Goal: Transaction & Acquisition: Obtain resource

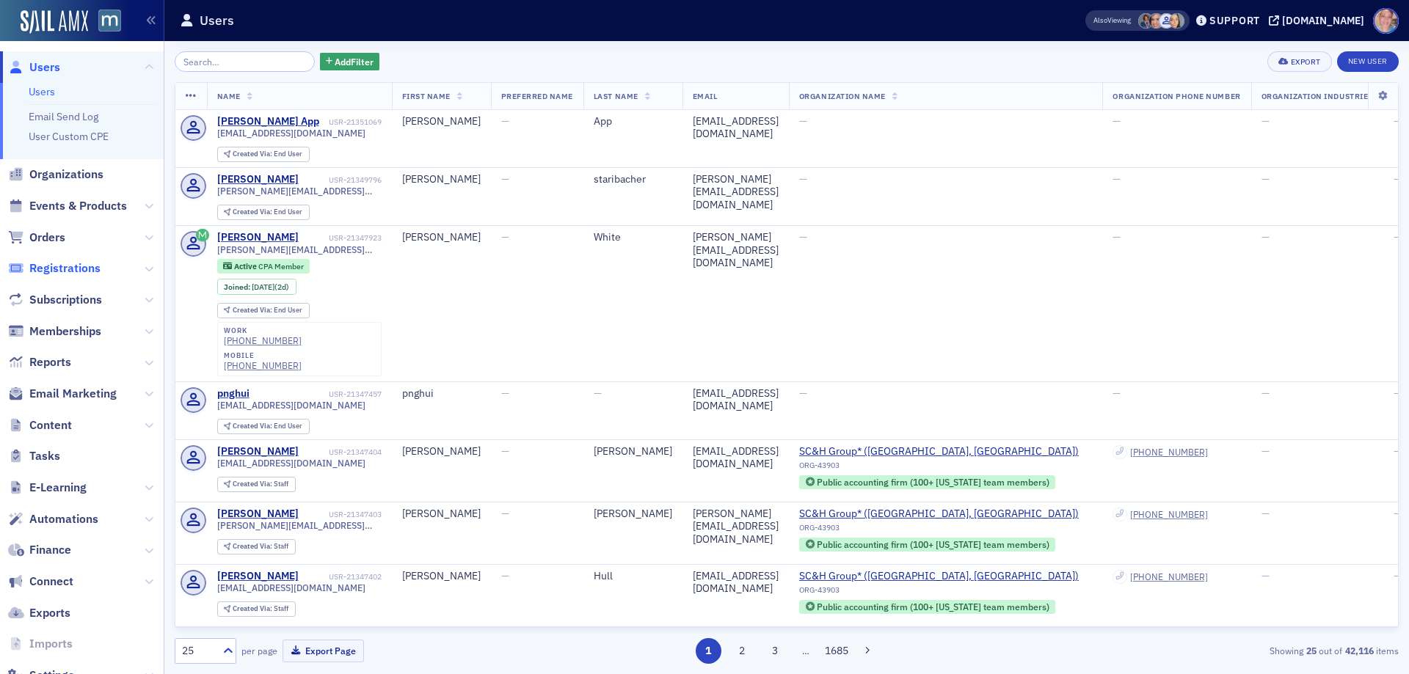
click at [79, 271] on span "Registrations" at bounding box center [64, 269] width 71 height 16
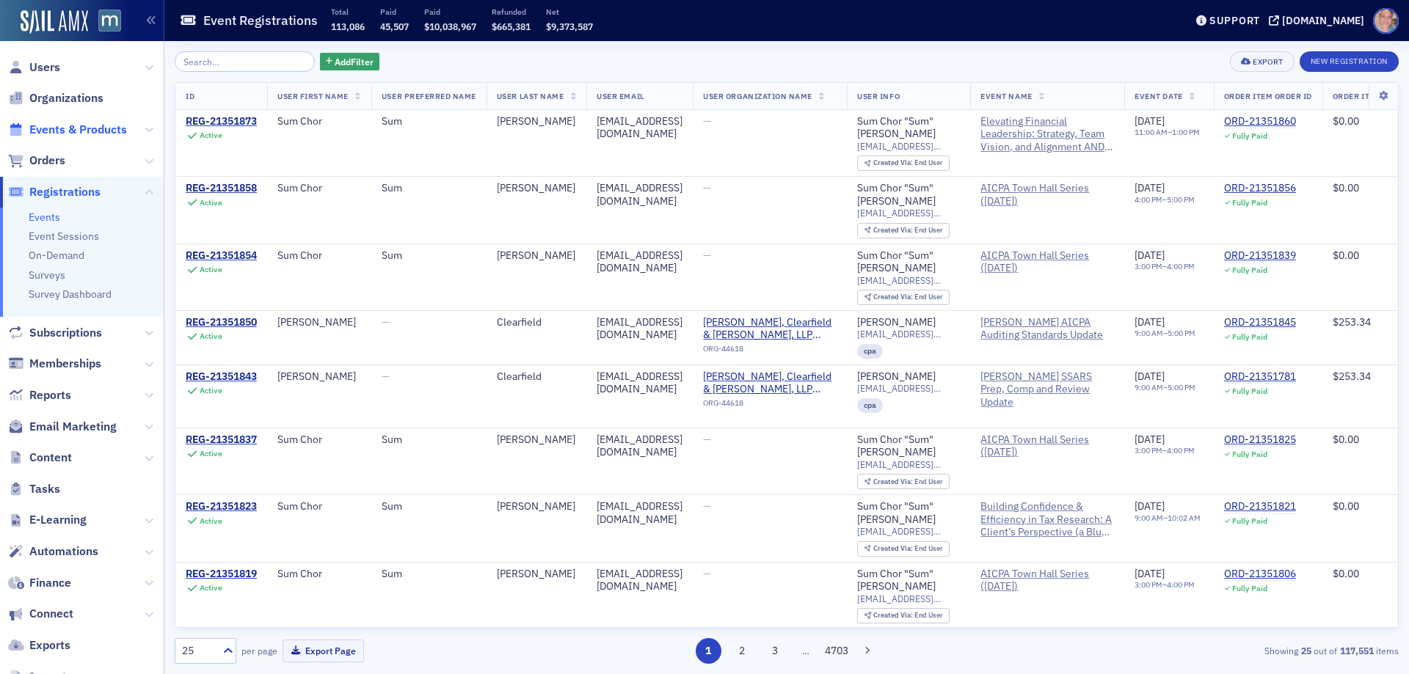
click at [57, 124] on span "Events & Products" at bounding box center [78, 130] width 98 height 16
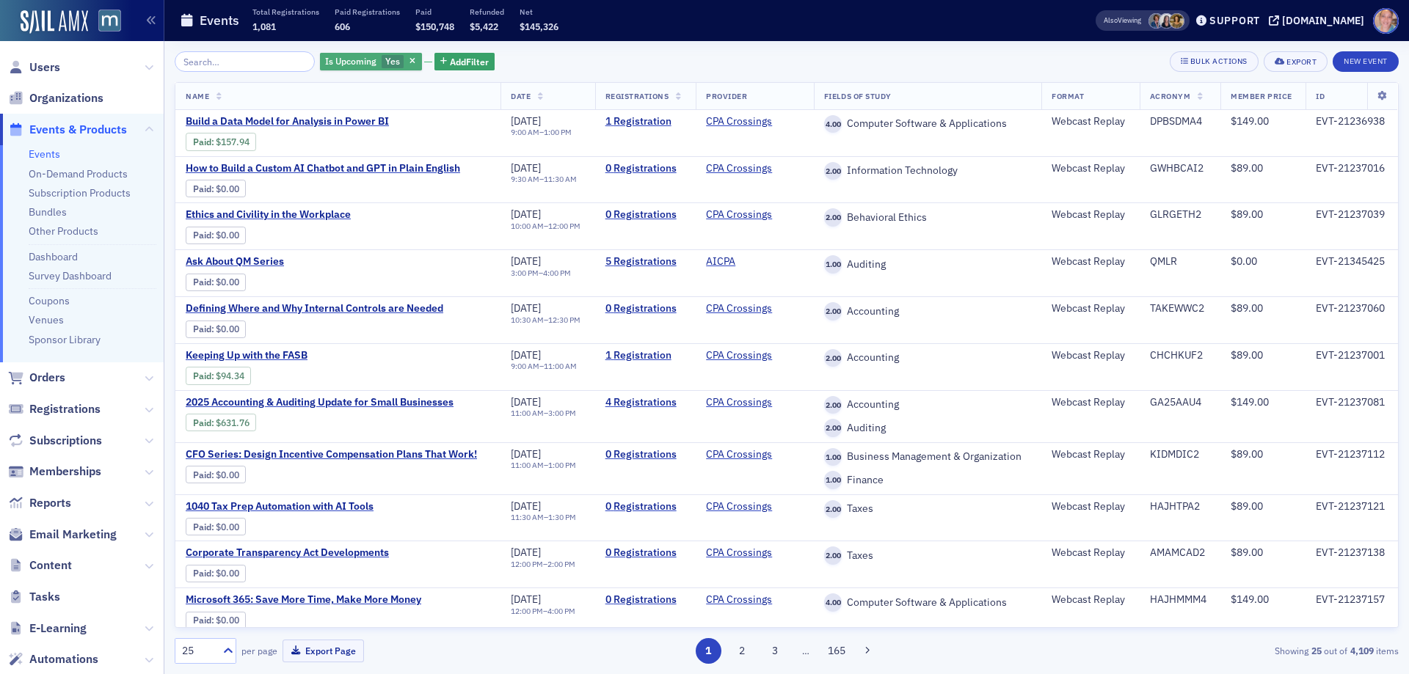
click at [346, 65] on span "Is Upcoming" at bounding box center [350, 61] width 51 height 12
click at [461, 60] on input "No" at bounding box center [462, 61] width 13 height 13
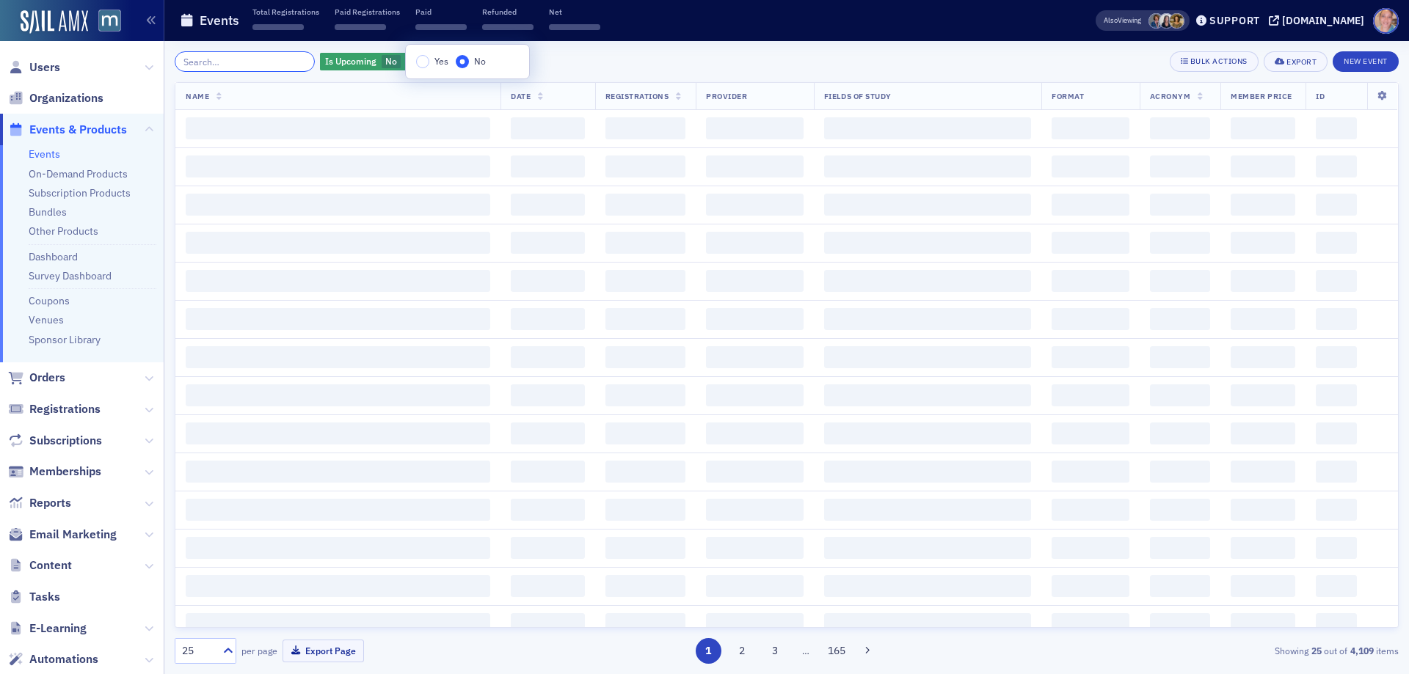
click at [236, 62] on input "search" at bounding box center [245, 61] width 140 height 21
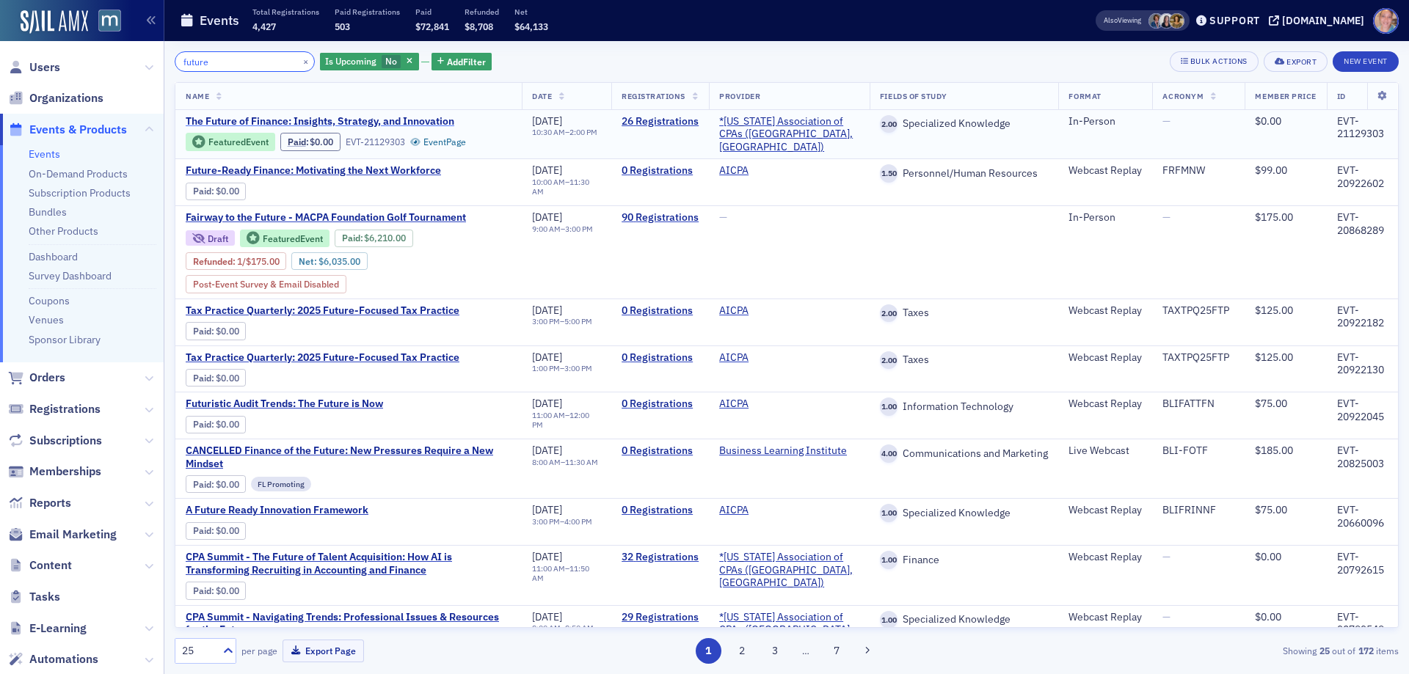
type input "future"
click at [289, 123] on span "The Future of Finance: Insights, Strategy, and Innovation" at bounding box center [320, 121] width 269 height 13
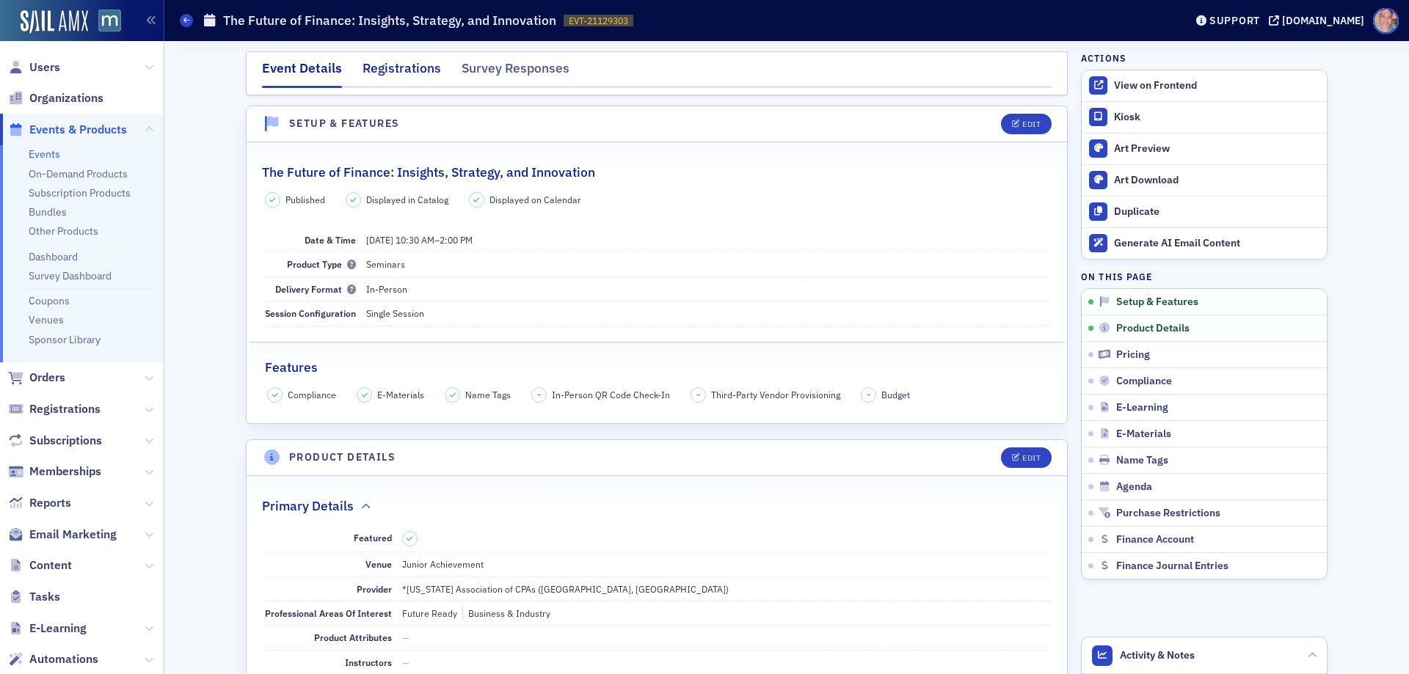
click at [396, 71] on div "Registrations" at bounding box center [402, 72] width 79 height 27
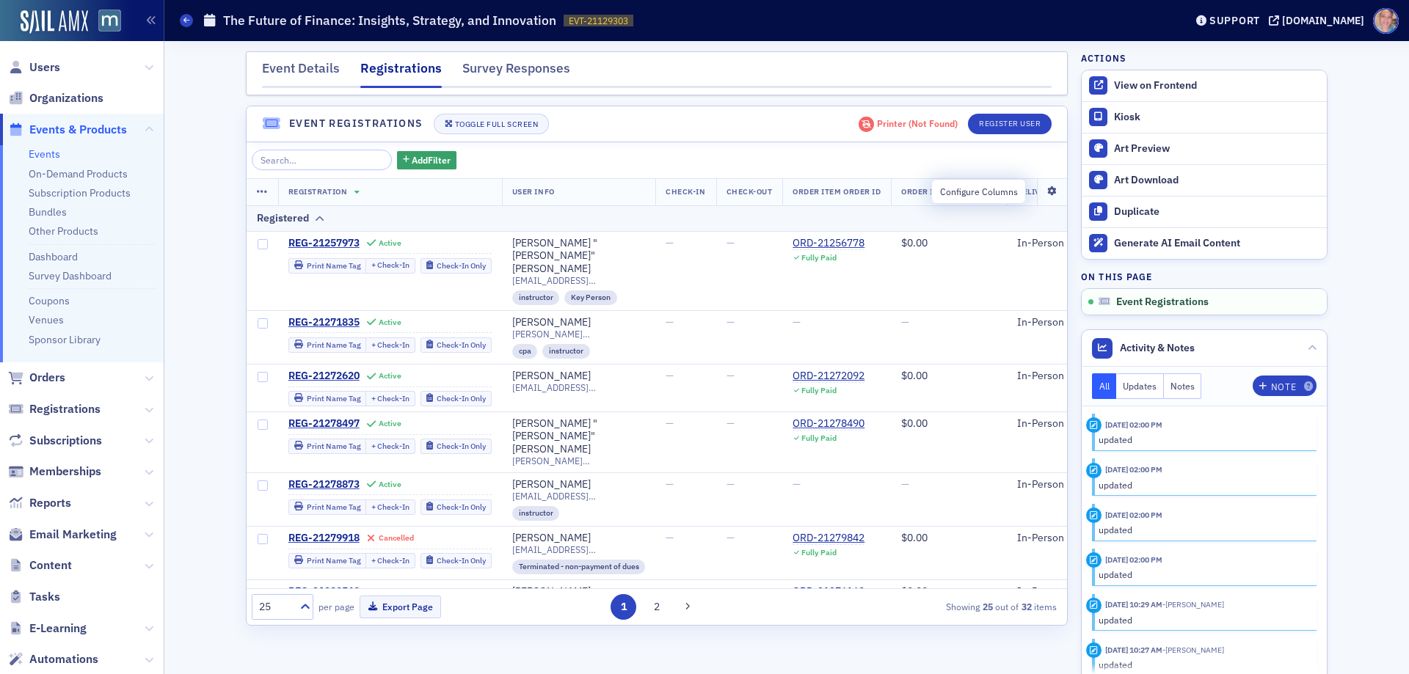
click at [1040, 192] on icon at bounding box center [1053, 191] width 30 height 9
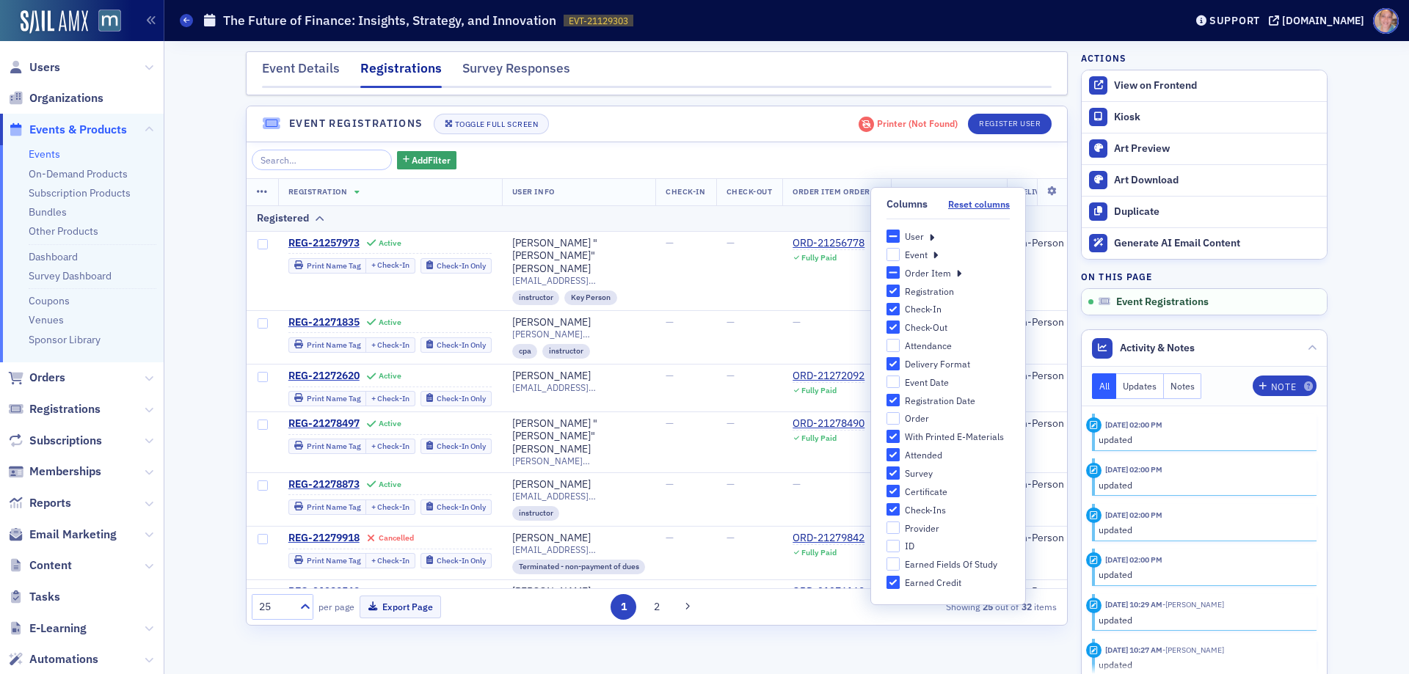
click at [929, 238] on icon at bounding box center [931, 236] width 5 height 13
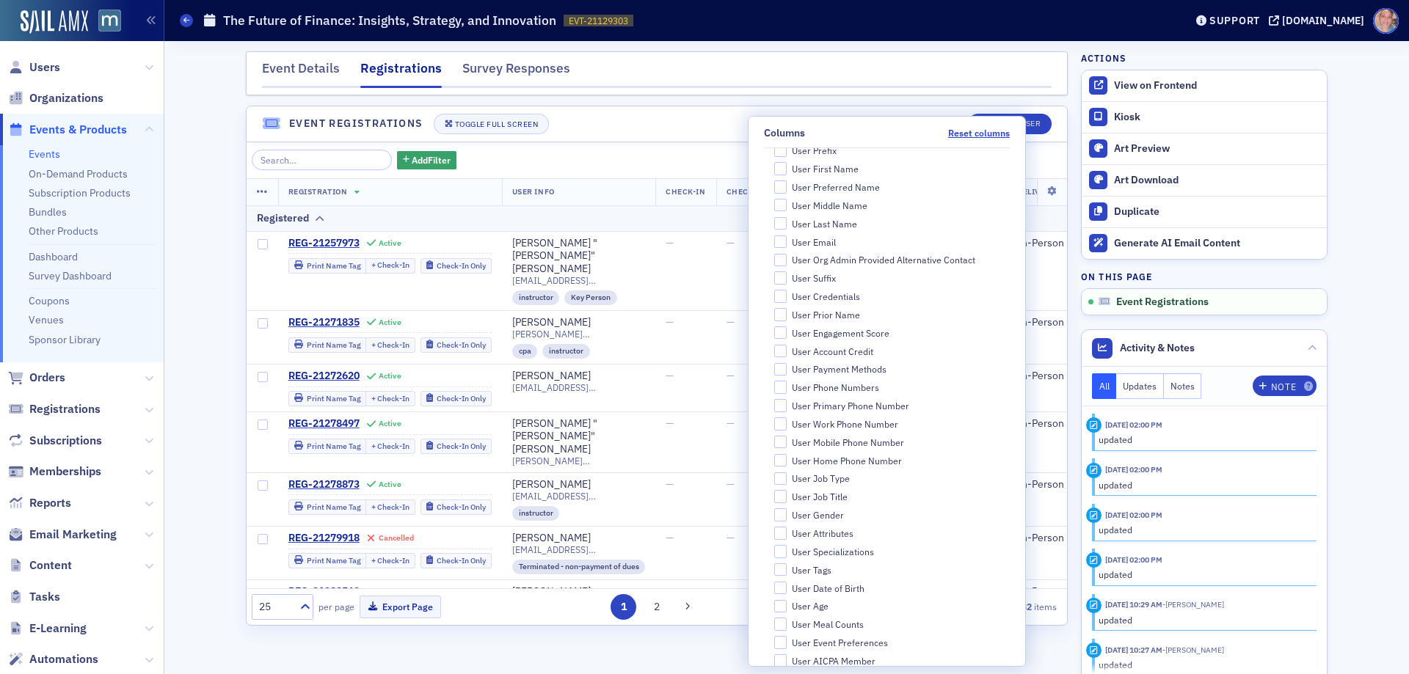
scroll to position [147, 0]
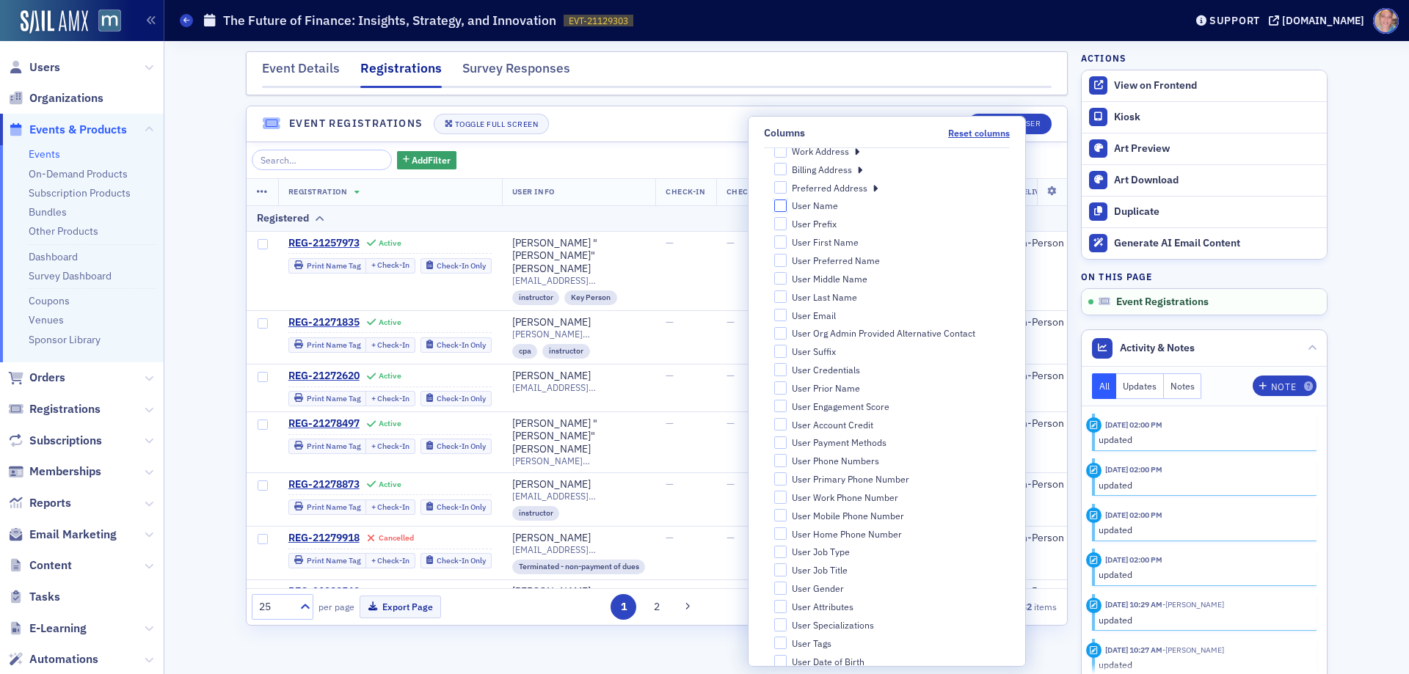
click at [787, 207] on input "User Name" at bounding box center [780, 206] width 13 height 13
checkbox input "true"
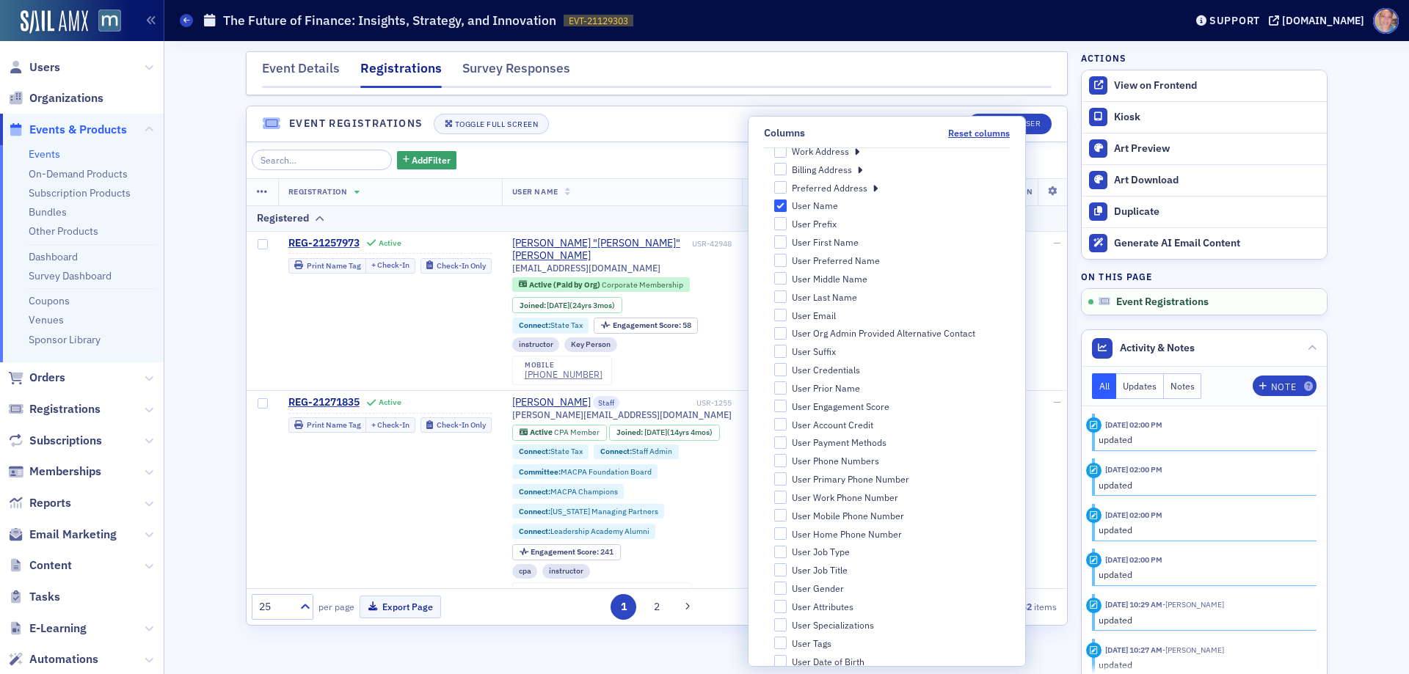
click at [219, 246] on div "Event Details Registrations Survey Responses Event Registrations Toggle Full Sc…" at bounding box center [787, 357] width 1224 height 633
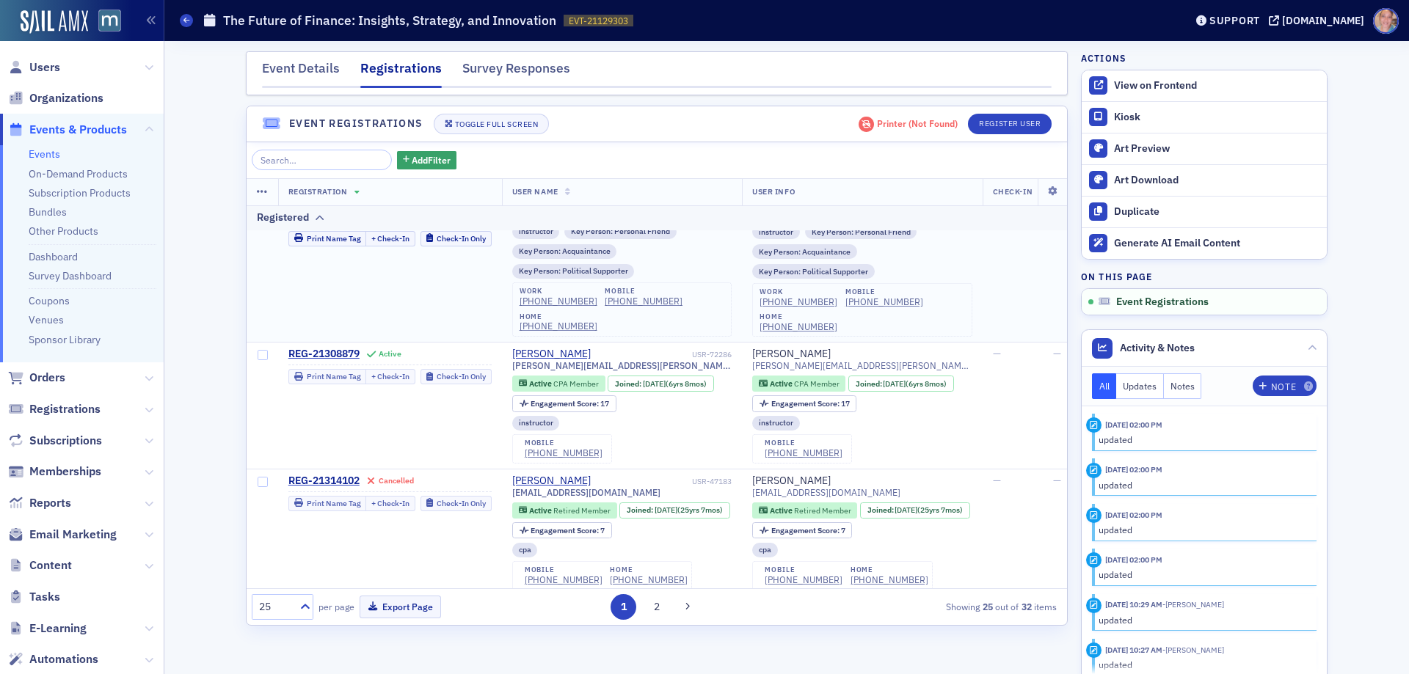
scroll to position [1541, 0]
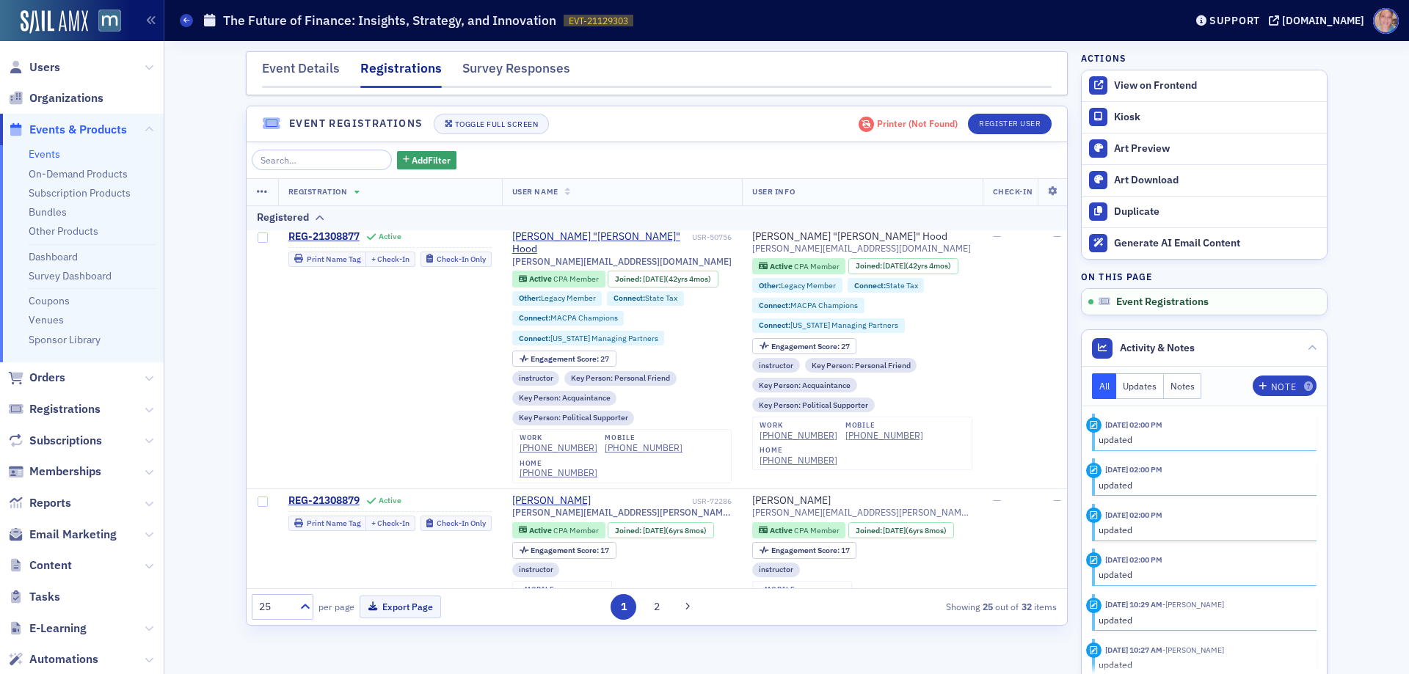
click at [48, 150] on link "Events" at bounding box center [45, 153] width 32 height 13
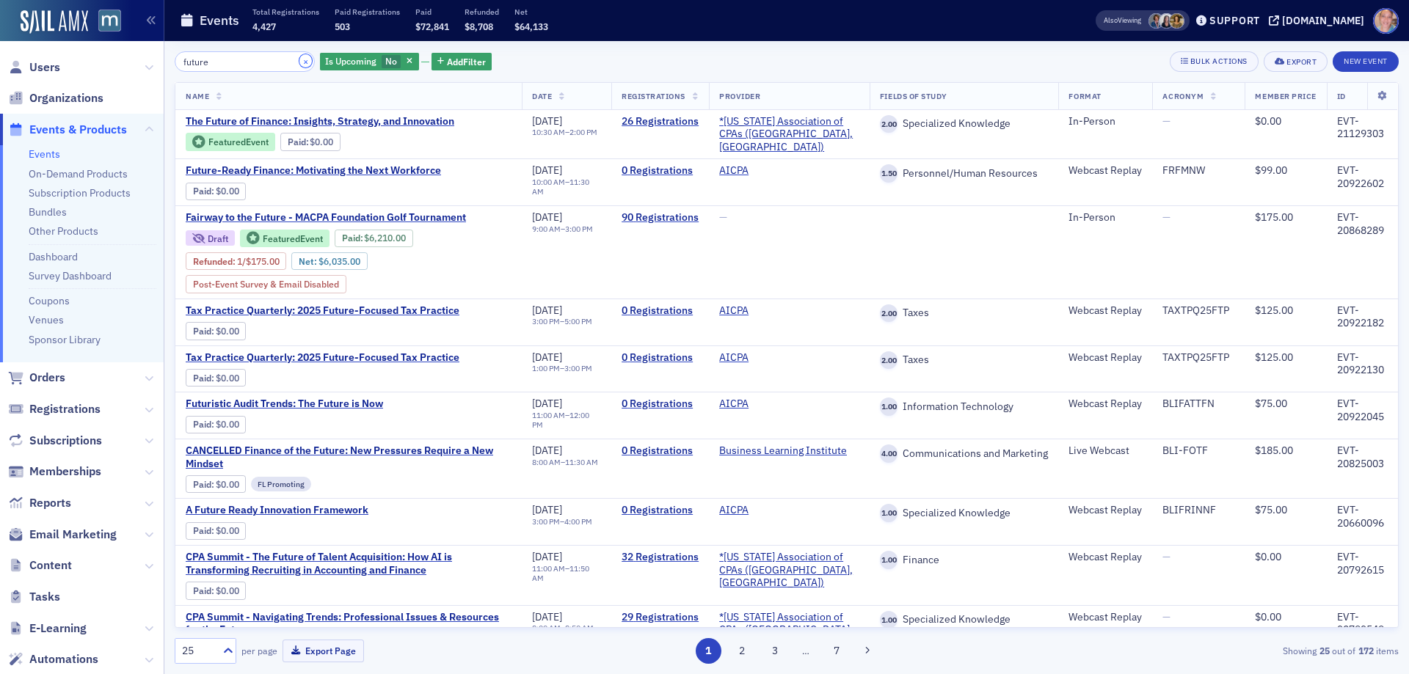
click at [299, 61] on button "×" at bounding box center [305, 60] width 13 height 13
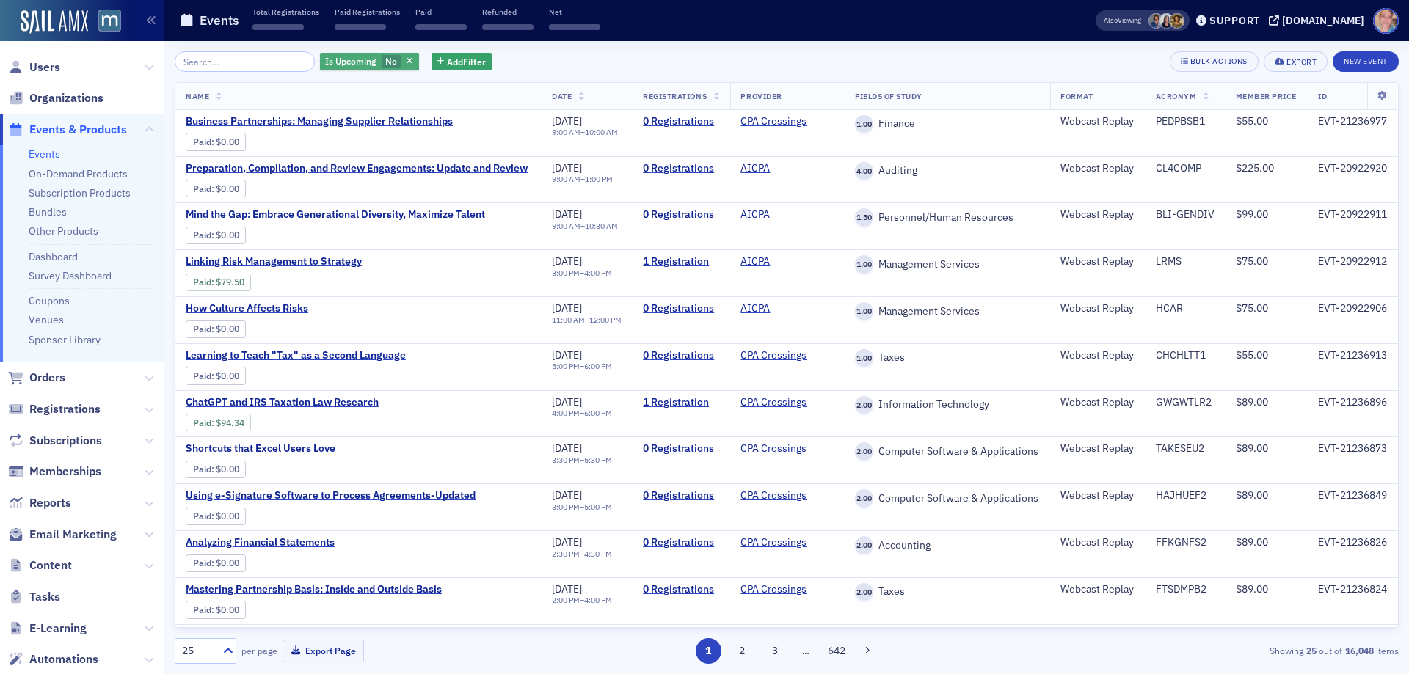
click at [348, 64] on span "Is Upcoming" at bounding box center [350, 61] width 51 height 12
click at [415, 65] on input "Yes" at bounding box center [419, 61] width 13 height 13
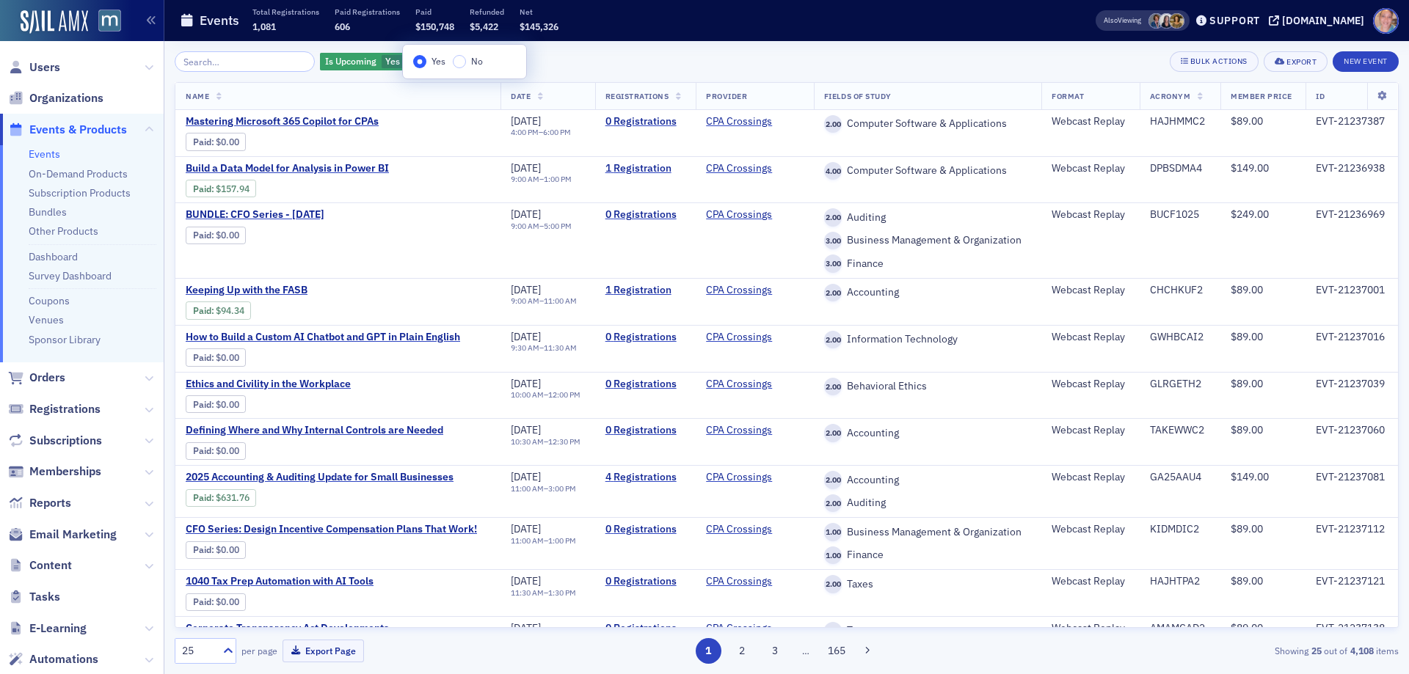
click at [576, 52] on div "Is Upcoming Yes Add Filter Bulk Actions Export New Event" at bounding box center [787, 61] width 1224 height 21
click at [626, 167] on link "1 Registration" at bounding box center [645, 168] width 81 height 13
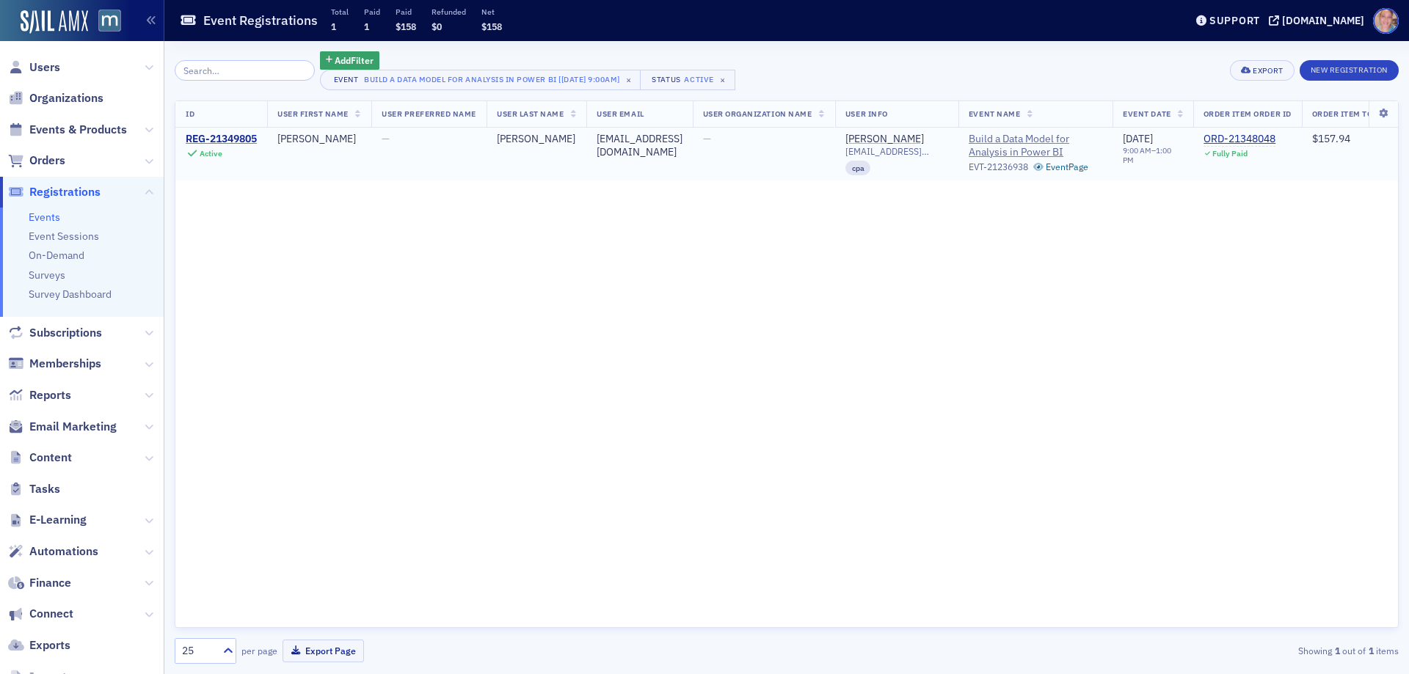
click at [247, 135] on div "REG-21349805" at bounding box center [221, 139] width 71 height 13
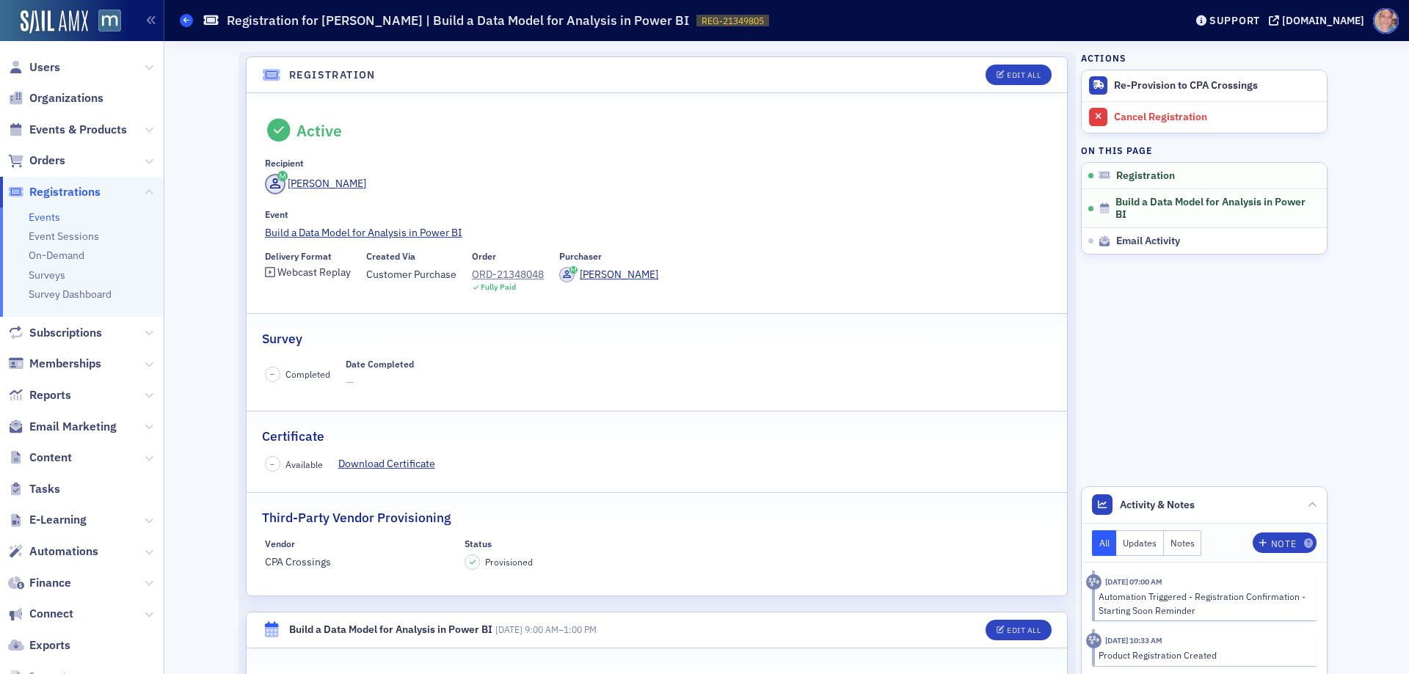
click at [190, 23] on span at bounding box center [186, 20] width 13 height 13
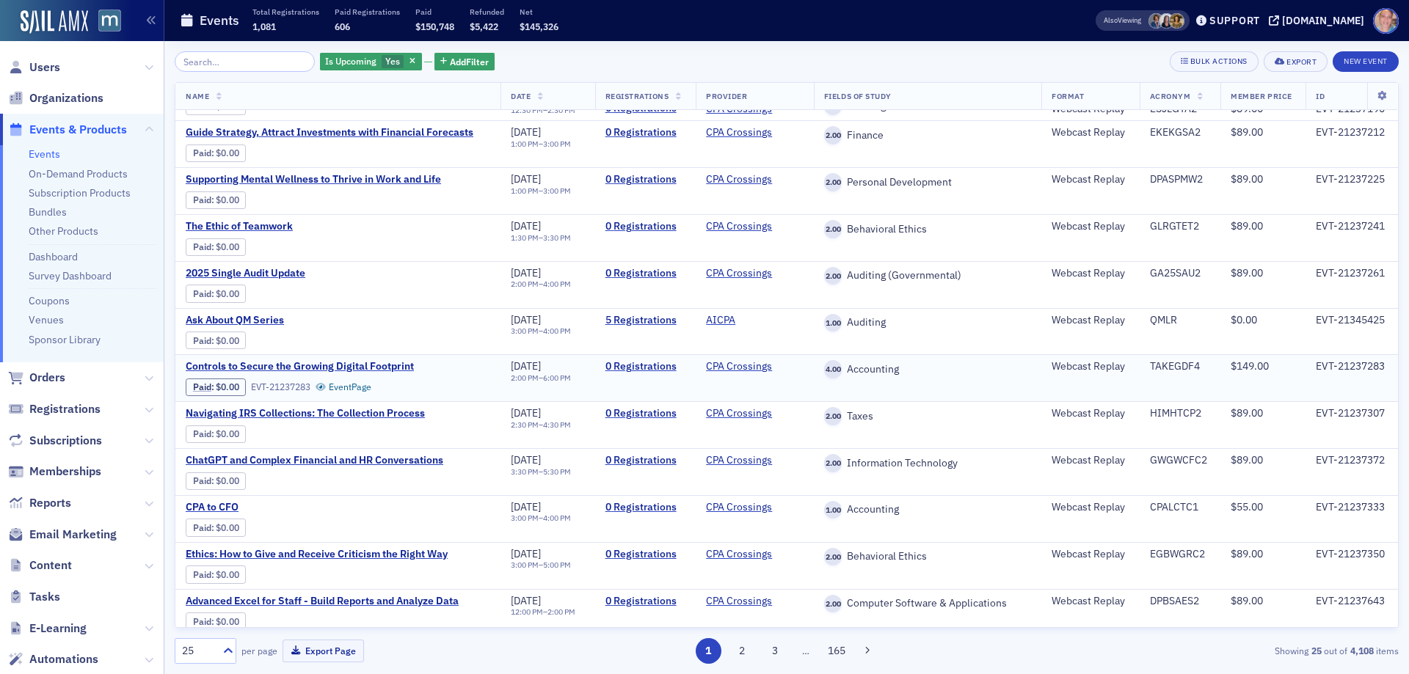
scroll to position [691, 0]
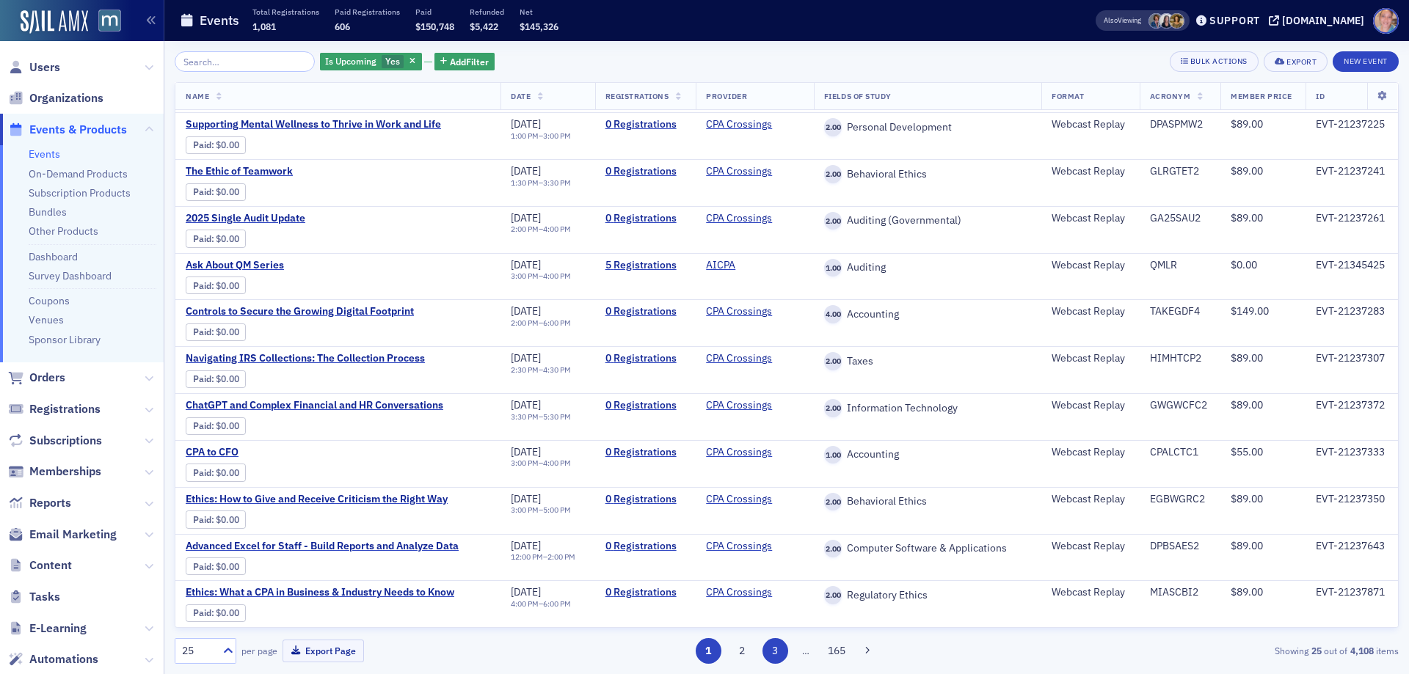
click at [773, 653] on button "3" at bounding box center [775, 651] width 26 height 26
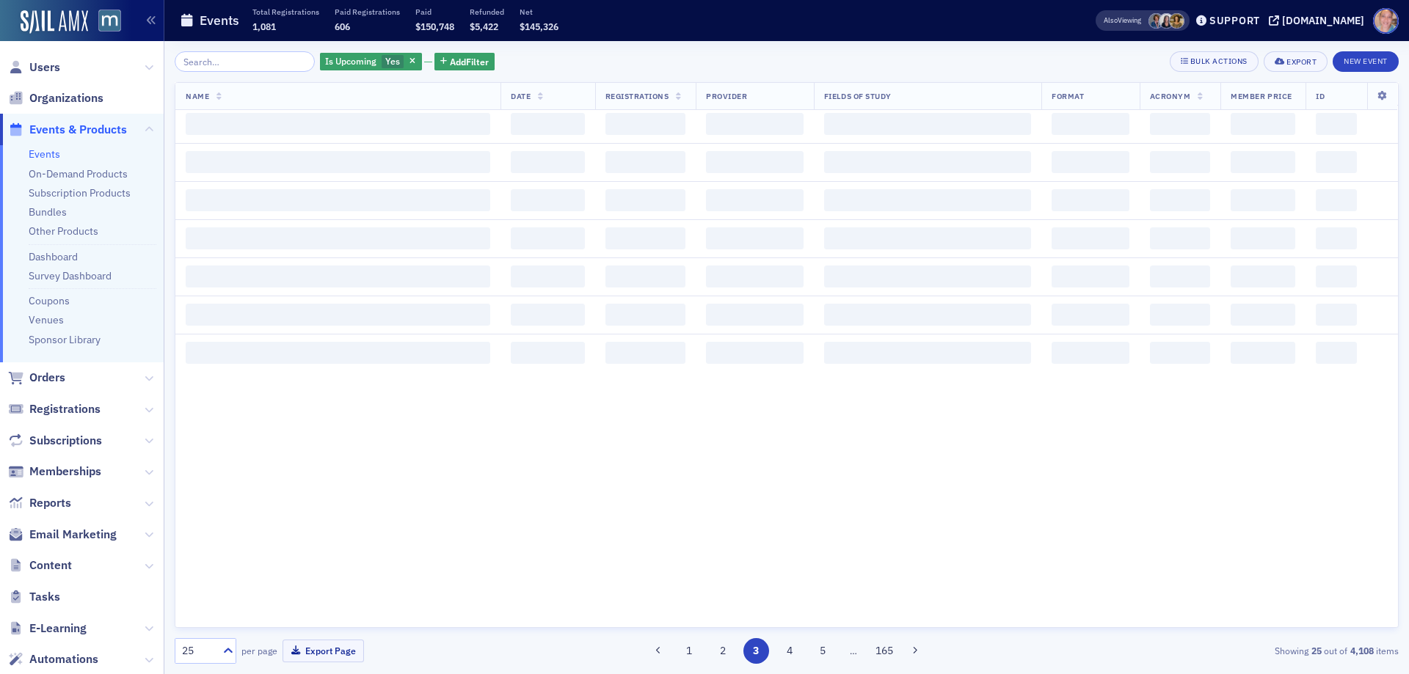
scroll to position [0, 0]
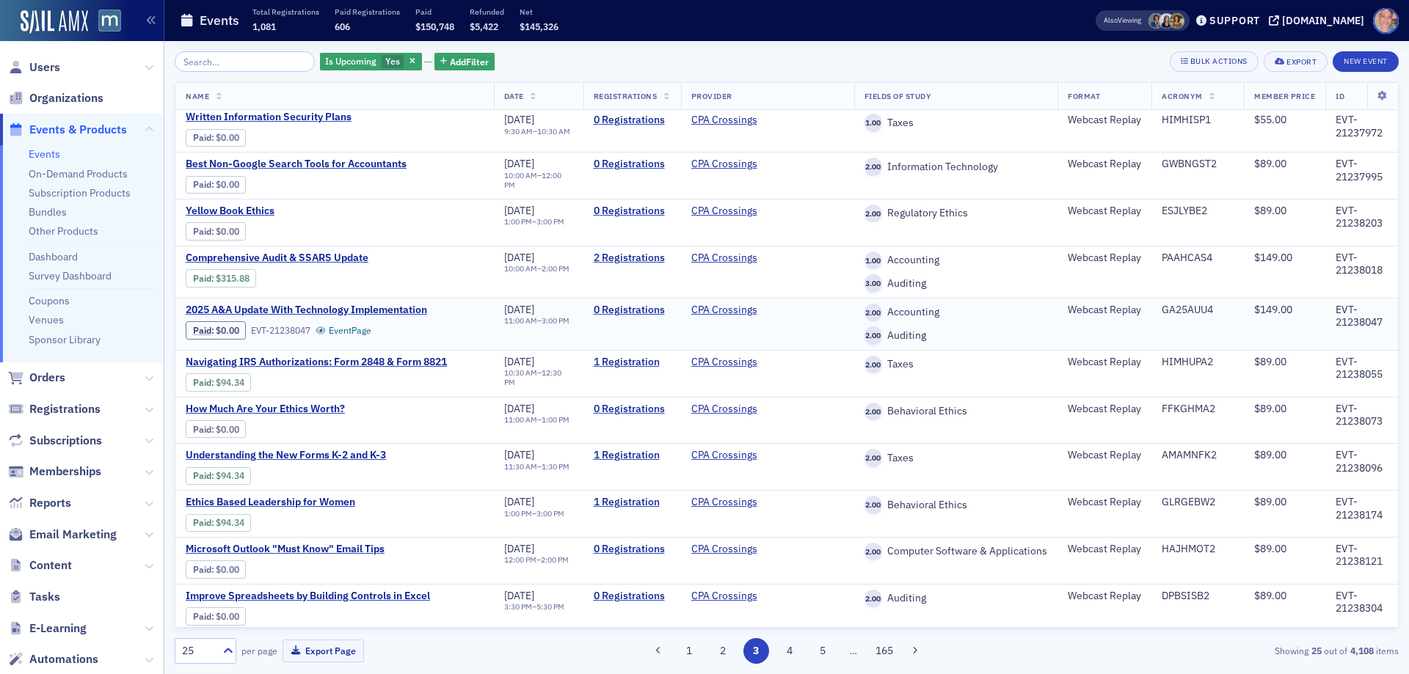
scroll to position [514, 0]
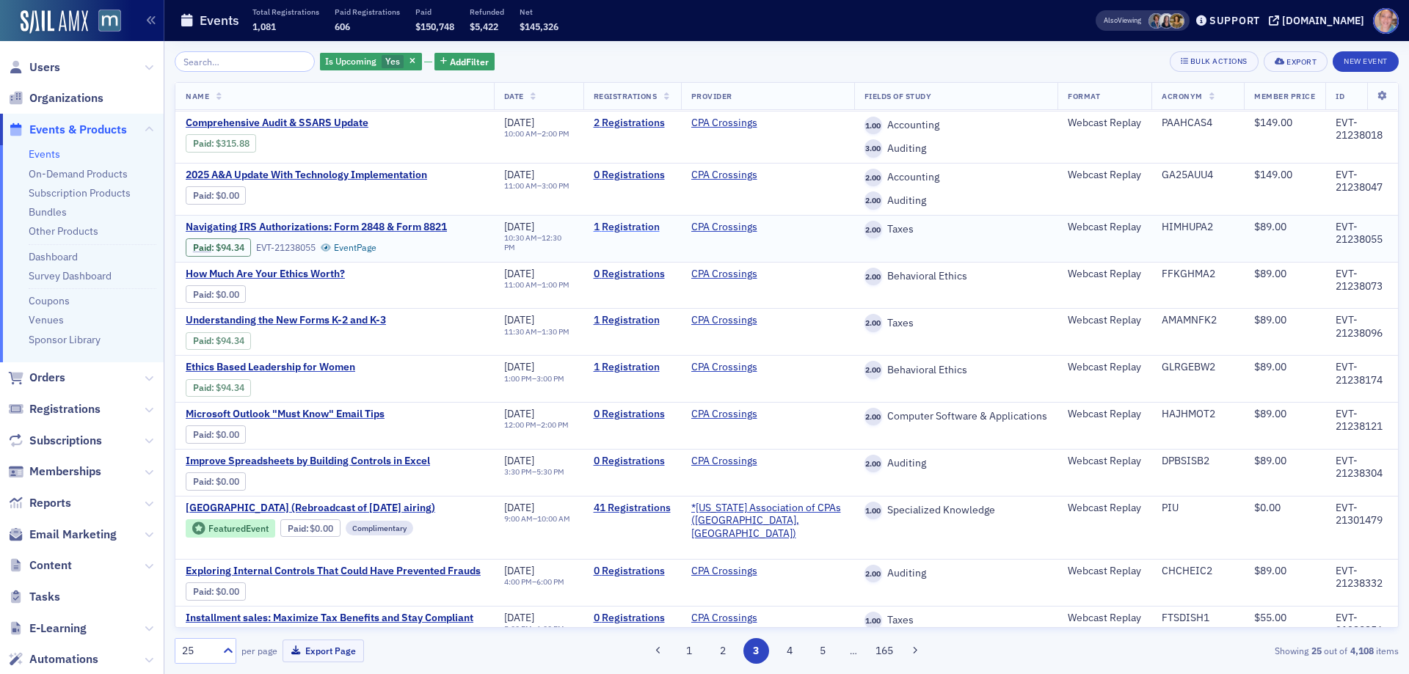
click at [665, 234] on link "1 Registration" at bounding box center [632, 227] width 77 height 13
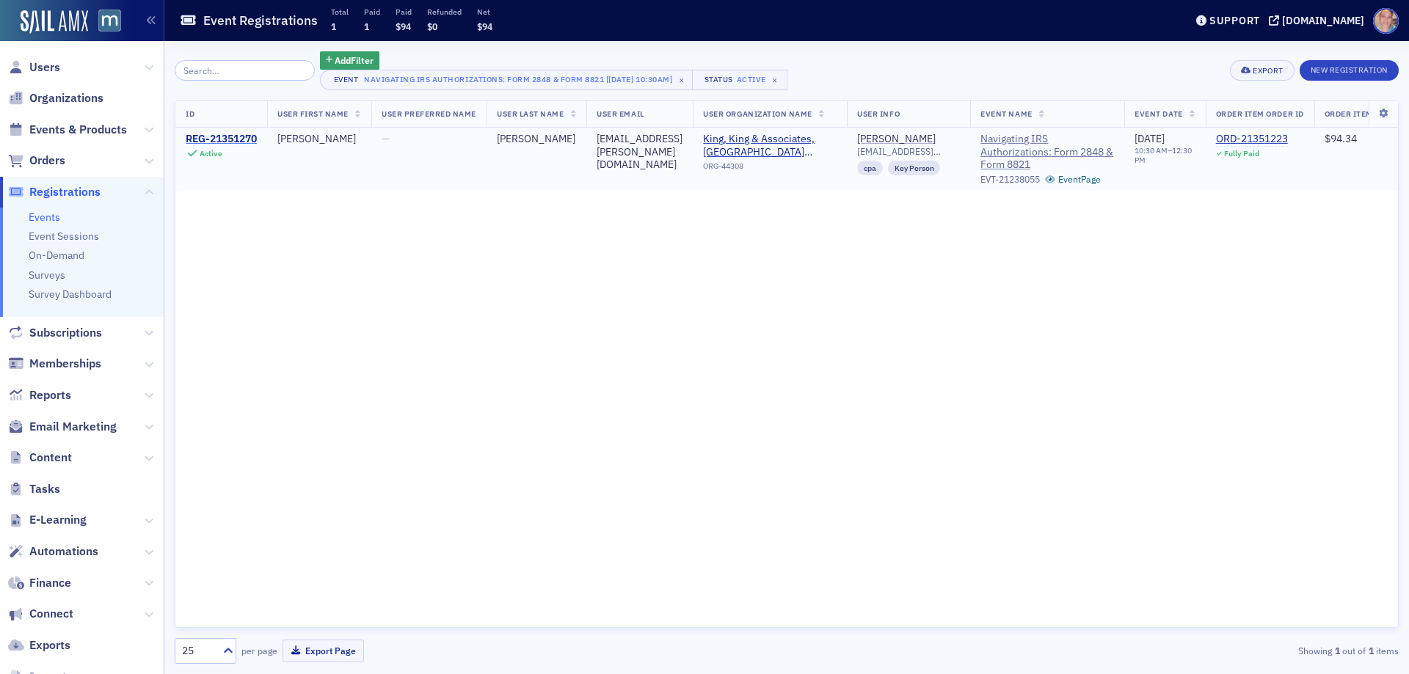
click at [220, 136] on div "REG-21351270" at bounding box center [221, 139] width 71 height 13
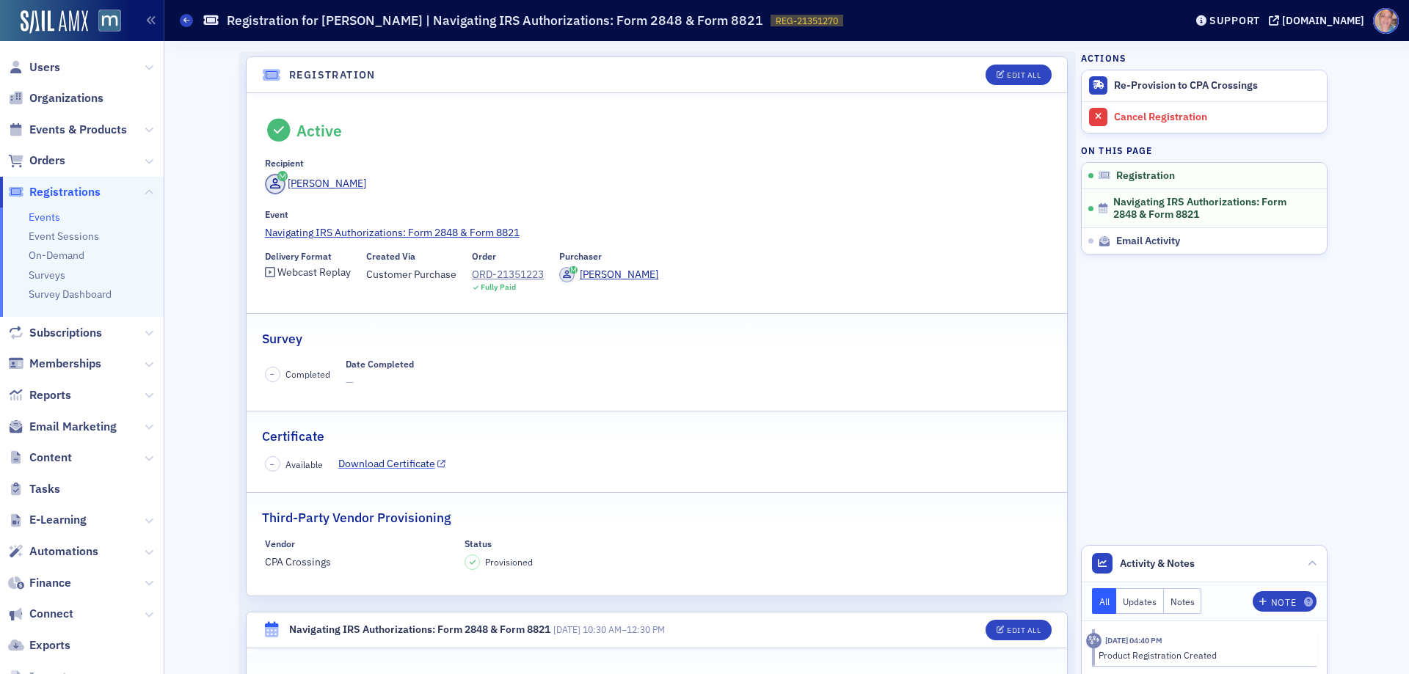
click at [408, 465] on link "Download Certificate" at bounding box center [392, 463] width 108 height 15
click at [65, 132] on span "Events & Products" at bounding box center [78, 130] width 98 height 16
